Goal: Transaction & Acquisition: Obtain resource

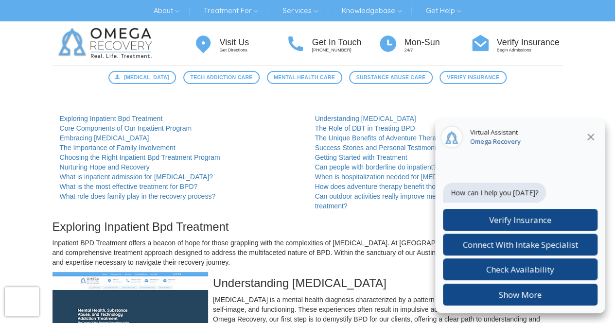
click at [589, 139] on icon at bounding box center [590, 137] width 7 height 7
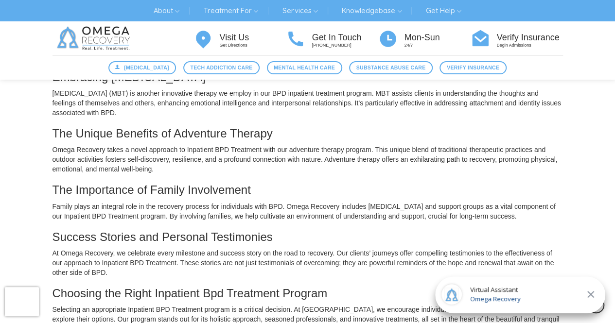
scroll to position [428, 0]
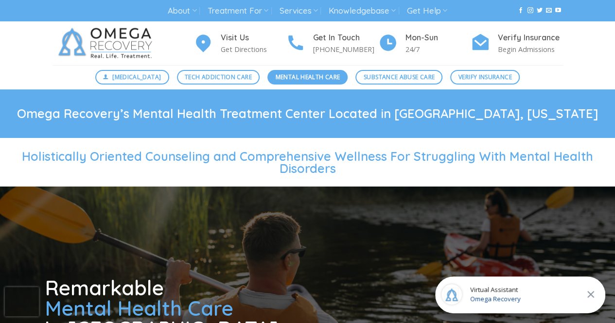
click at [300, 77] on span "Mental Health Care" at bounding box center [308, 76] width 64 height 9
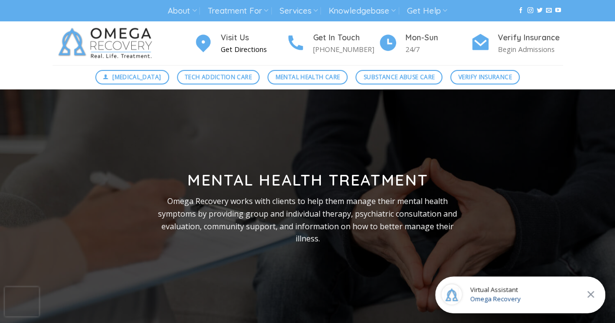
click at [241, 48] on p "Get Directions" at bounding box center [253, 49] width 65 height 11
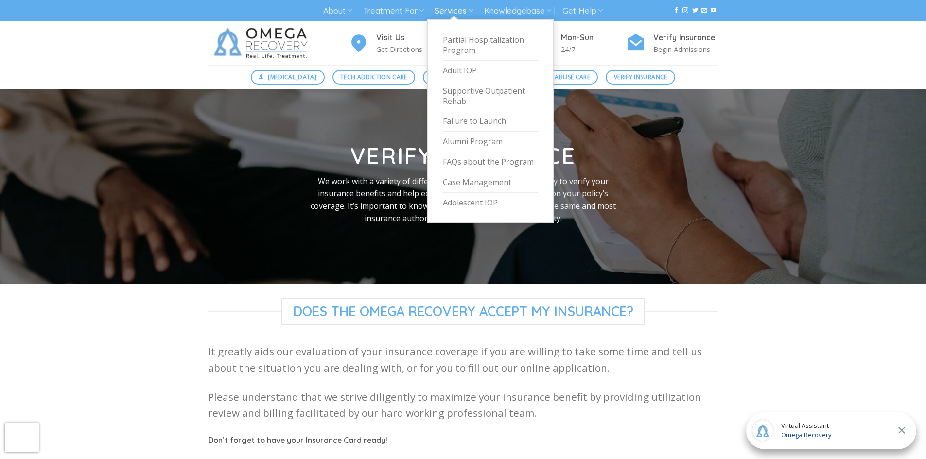
click at [454, 9] on link "Services" at bounding box center [454, 11] width 38 height 18
click at [470, 92] on link "Supportive Outpatient Rehab" at bounding box center [490, 96] width 95 height 31
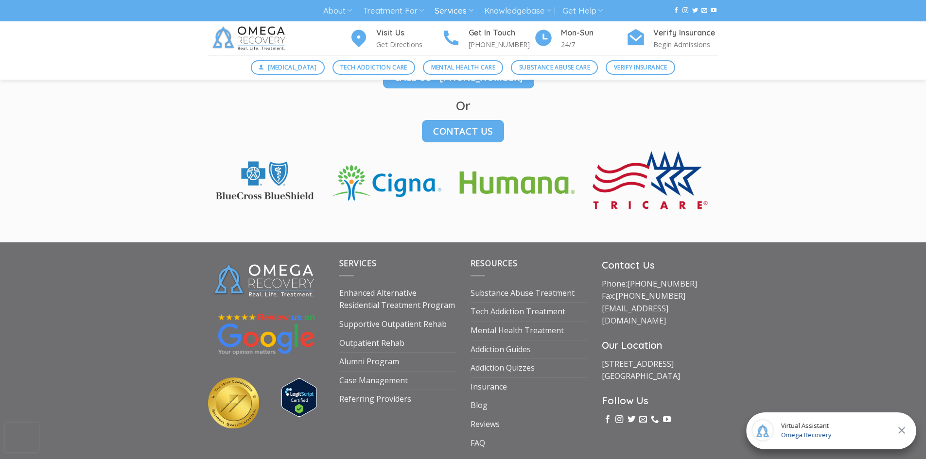
scroll to position [1653, 0]
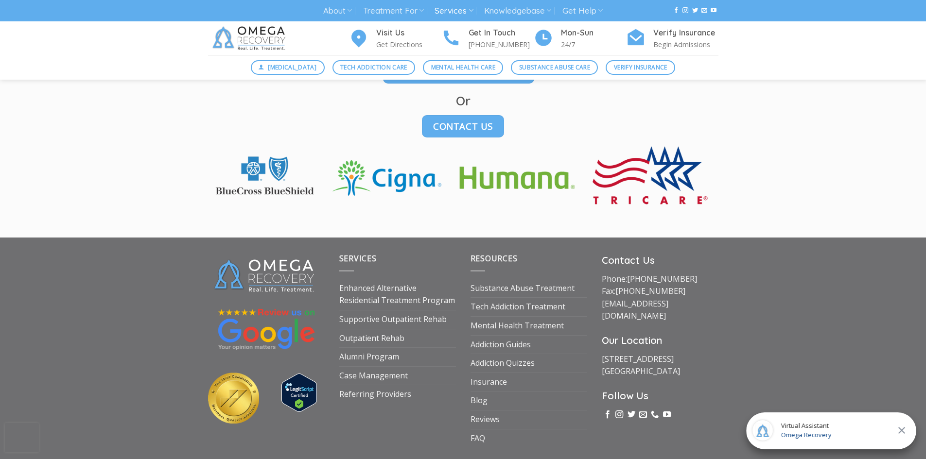
click at [840, 431] on div "Virtual Assistant Omega Recovery" at bounding box center [831, 431] width 170 height 37
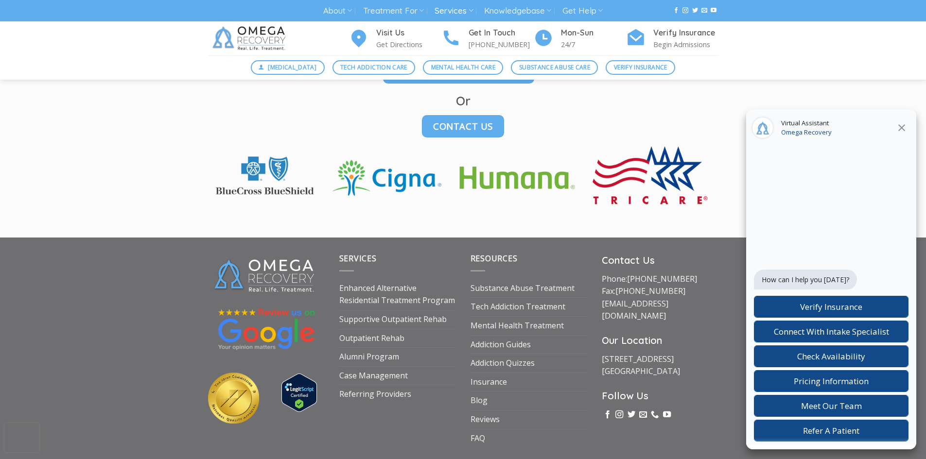
click at [782, 170] on div at bounding box center [831, 174] width 155 height 56
click at [826, 310] on span "Verify Insurance" at bounding box center [831, 306] width 62 height 11
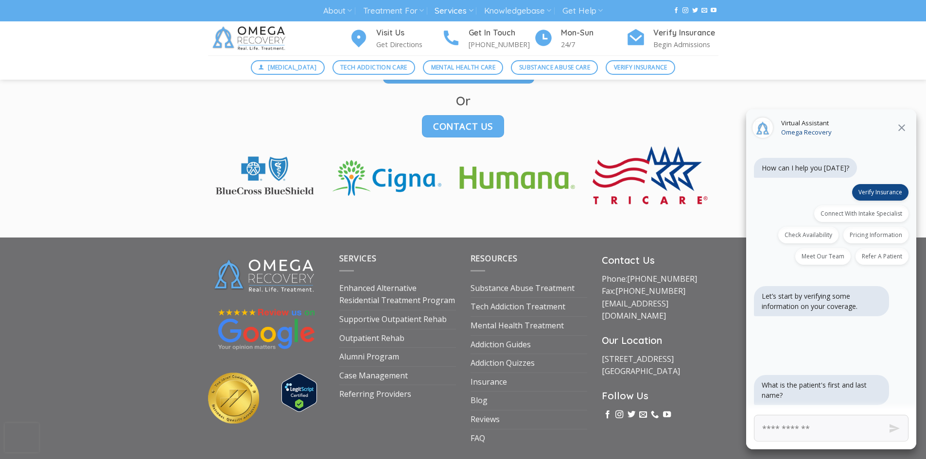
click at [902, 129] on icon at bounding box center [902, 128] width 12 height 12
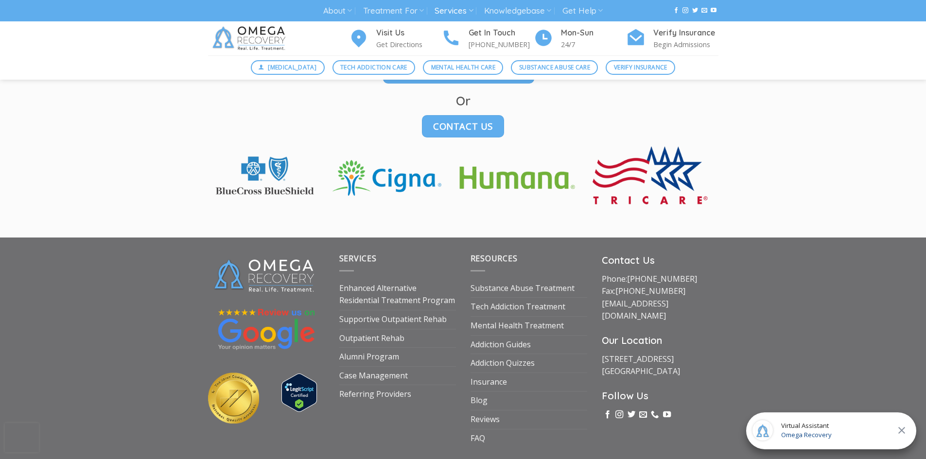
scroll to position [1458, 0]
